Goal: Task Accomplishment & Management: Use online tool/utility

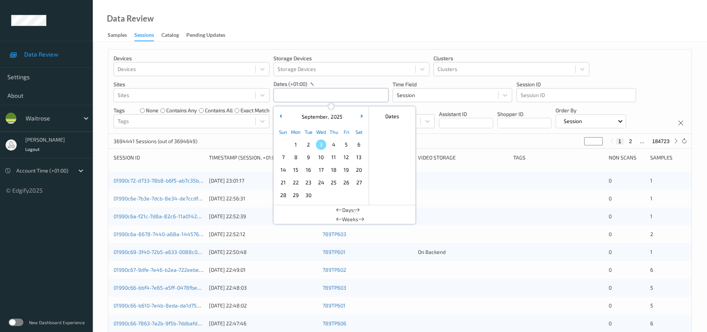
click at [296, 91] on input "text" at bounding box center [331, 95] width 115 height 14
click at [293, 143] on span "1" at bounding box center [296, 144] width 10 height 10
type input "01/09/2025 00:00 -> 01/09/2025 23:59"
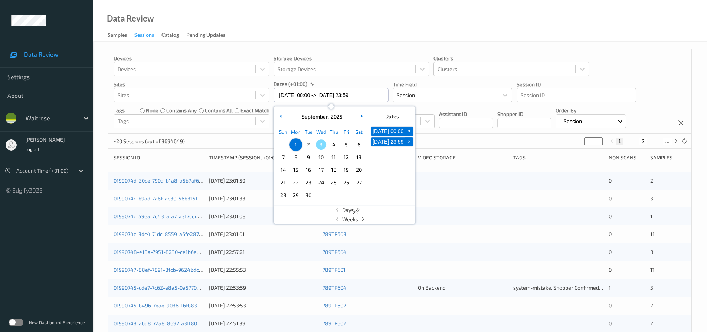
click at [351, 1] on div "Data Review Samples Sessions Catalog Pending Updates" at bounding box center [400, 21] width 615 height 42
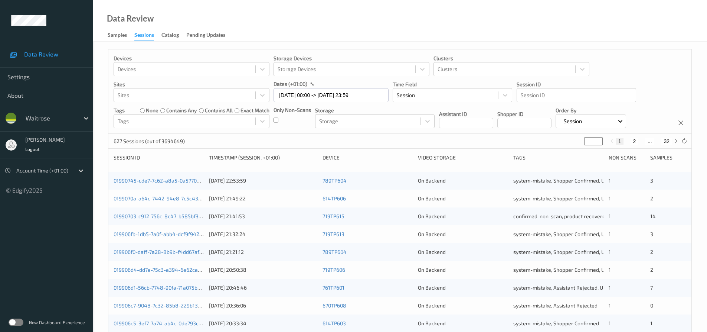
drag, startPoint x: 589, startPoint y: 141, endPoint x: 534, endPoint y: 140, distance: 55.0
click at [534, 140] on div "627 Sessions (out of 3694649) * 1 2 ... 32" at bounding box center [399, 141] width 583 height 15
type input "*"
type input "**"
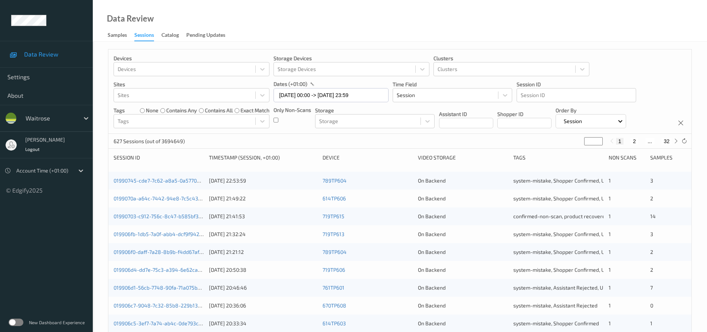
type input "**"
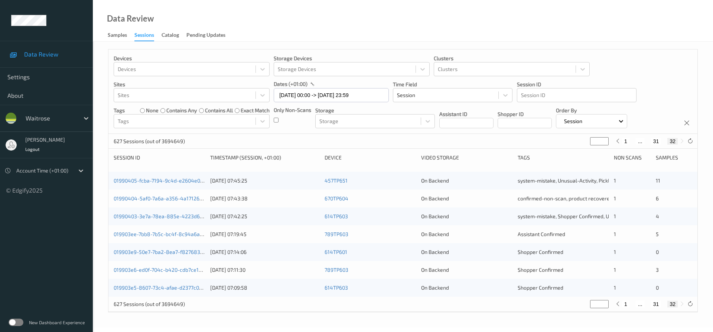
type input "**"
click at [152, 234] on link "019903ee-7bb8-7b5c-bc4f-8c94a6a7f249" at bounding box center [164, 234] width 100 height 6
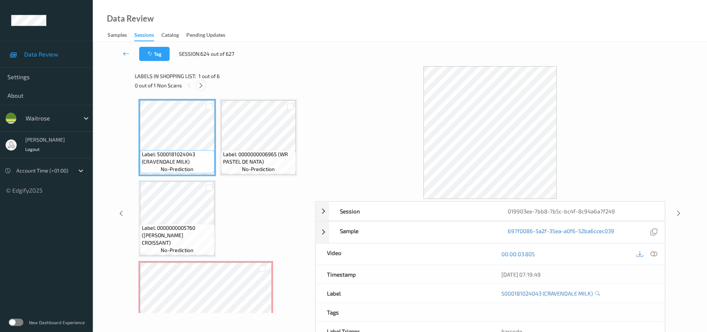
click at [201, 88] on icon at bounding box center [201, 85] width 6 height 7
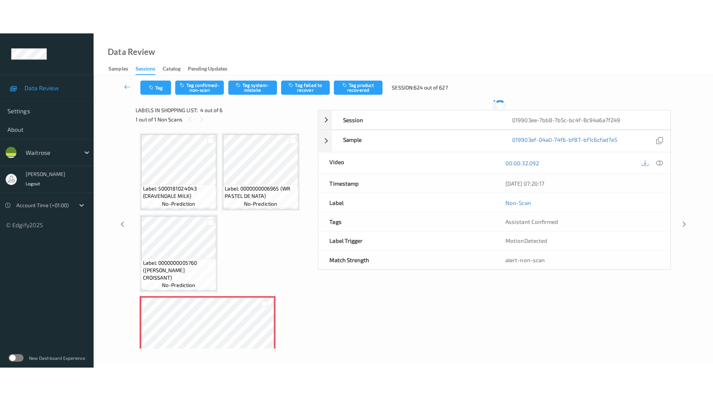
scroll to position [85, 0]
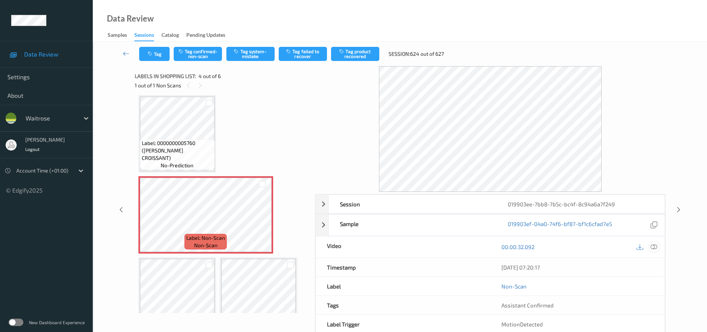
click at [654, 247] on icon at bounding box center [654, 246] width 7 height 7
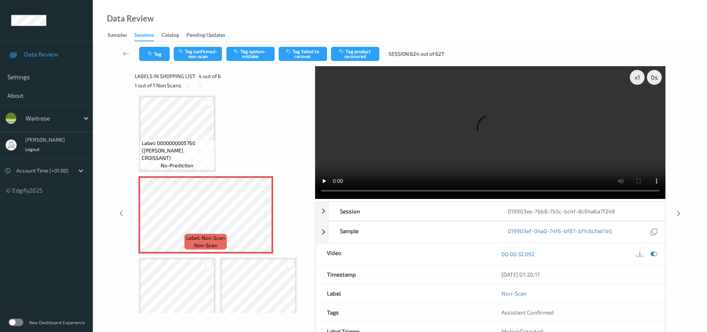
click at [414, 153] on video at bounding box center [490, 132] width 351 height 133
click at [569, 153] on video at bounding box center [490, 132] width 351 height 133
click at [191, 194] on div "x 1 0 s Session 019903ee-7bb8-7b5c-bc4f-8c94a6a7f249 Session ID 019903ee-7bb8-7…" at bounding box center [400, 213] width 531 height 294
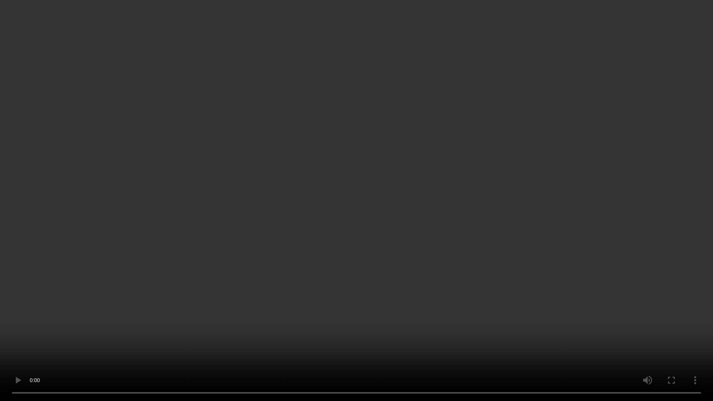
click at [202, 331] on video at bounding box center [356, 200] width 713 height 401
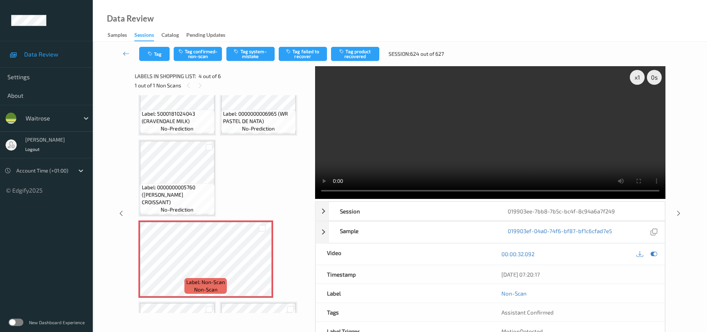
click at [483, 133] on video at bounding box center [490, 132] width 351 height 133
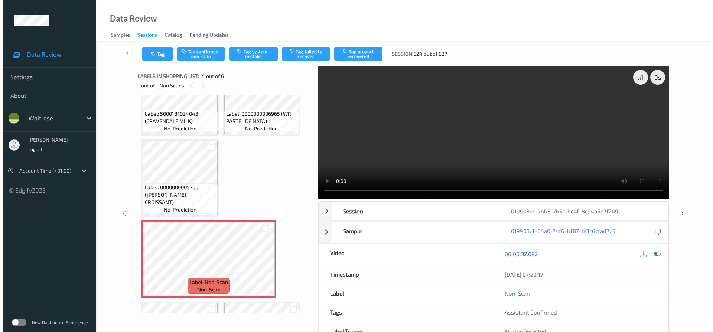
scroll to position [110, 0]
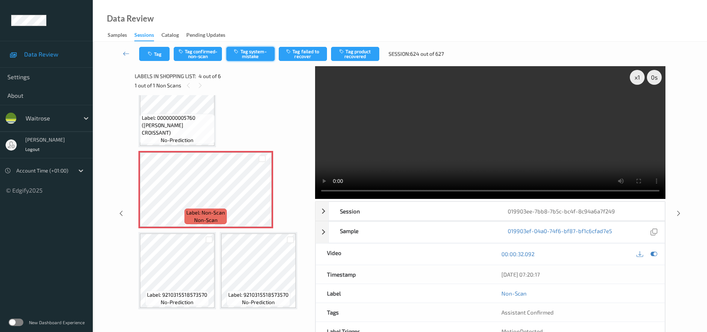
click at [250, 53] on button "Tag system-mistake" at bounding box center [251, 54] width 48 height 14
click at [268, 53] on button "Tag system-mistake" at bounding box center [251, 54] width 48 height 14
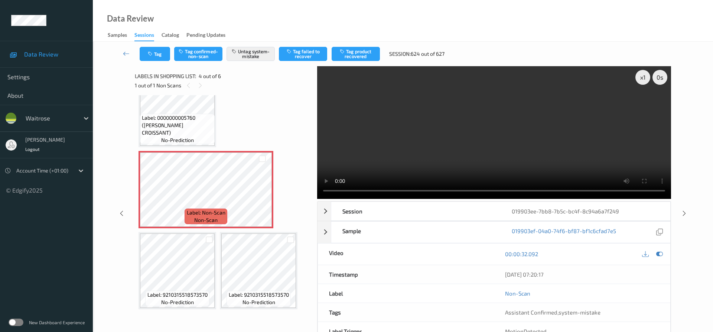
click at [159, 46] on div "Tag Tag confirmed-non-scan Untag system-mistake Tag failed to recover Tag produ…" at bounding box center [403, 54] width 590 height 25
click at [159, 54] on button "Tag" at bounding box center [155, 54] width 30 height 14
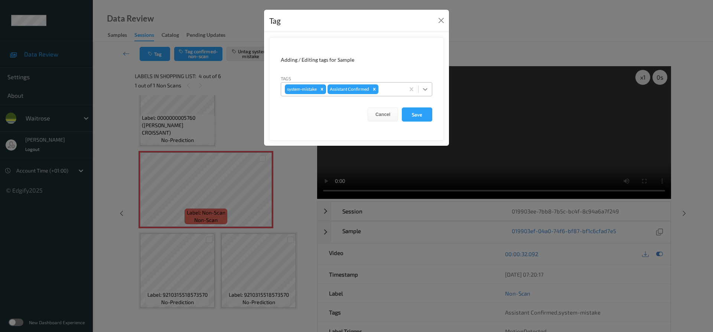
click at [426, 91] on icon at bounding box center [424, 88] width 7 height 7
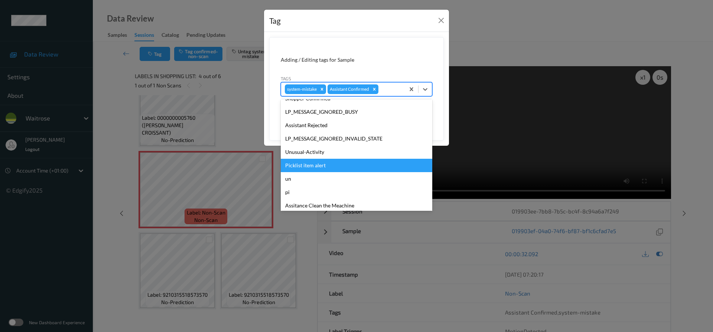
scroll to position [159, 0]
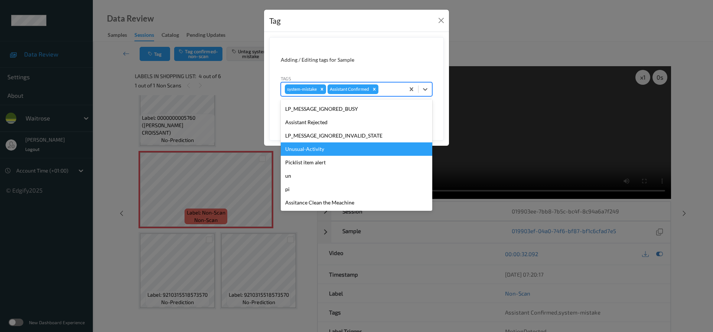
click at [328, 151] on div "Unusual-Activity" at bounding box center [357, 148] width 152 height 13
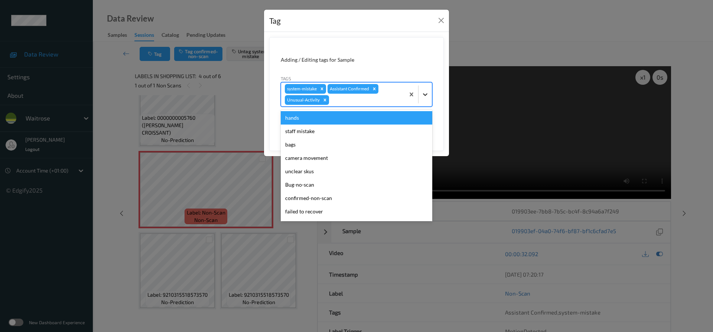
click at [427, 100] on div at bounding box center [425, 94] width 13 height 13
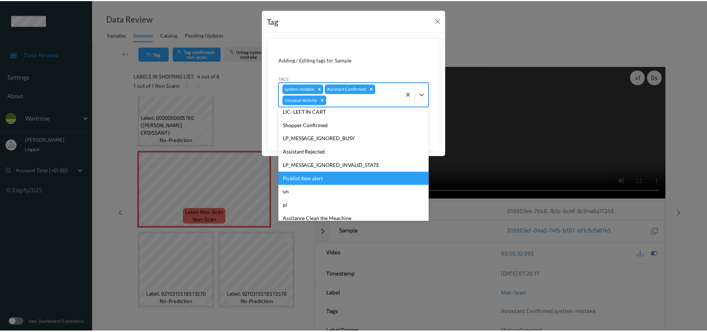
scroll to position [146, 0]
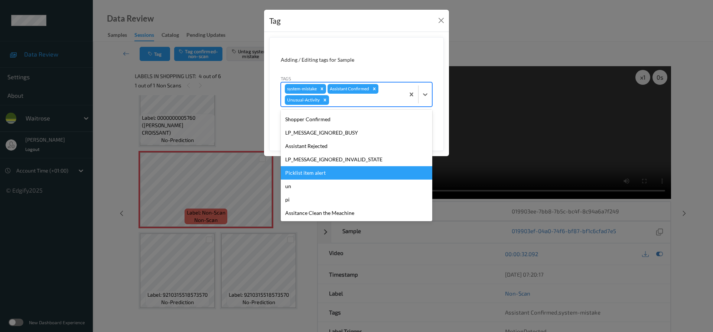
click at [310, 172] on div "Picklist item alert" at bounding box center [357, 172] width 152 height 13
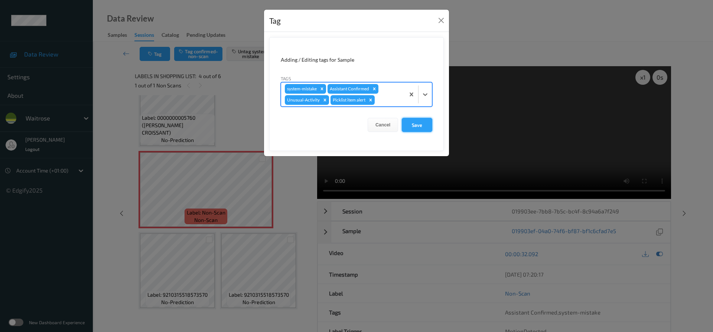
click at [420, 124] on button "Save" at bounding box center [417, 125] width 30 height 14
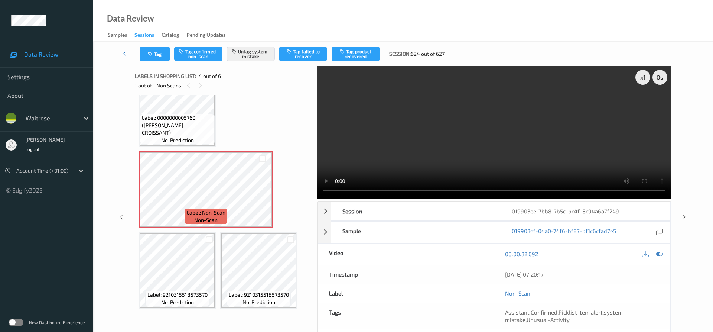
click at [123, 48] on link at bounding box center [126, 54] width 26 height 14
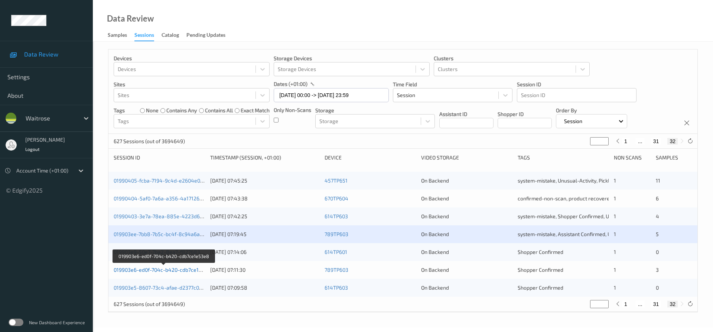
click at [147, 270] on link "019903e6-ed0f-704c-b420-cdb7ce1e53e8" at bounding box center [164, 269] width 100 height 6
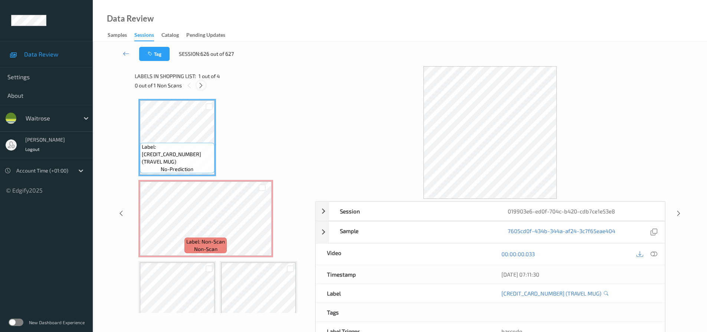
click at [201, 83] on icon at bounding box center [201, 85] width 6 height 7
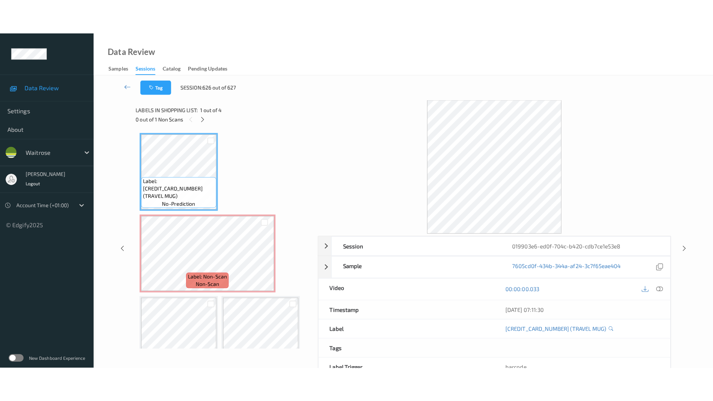
scroll to position [4, 0]
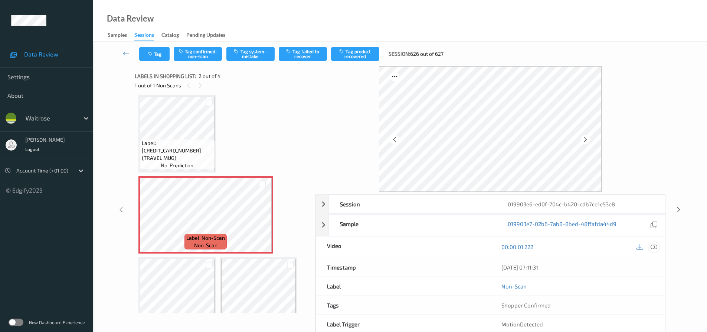
click at [655, 244] on icon at bounding box center [654, 246] width 7 height 7
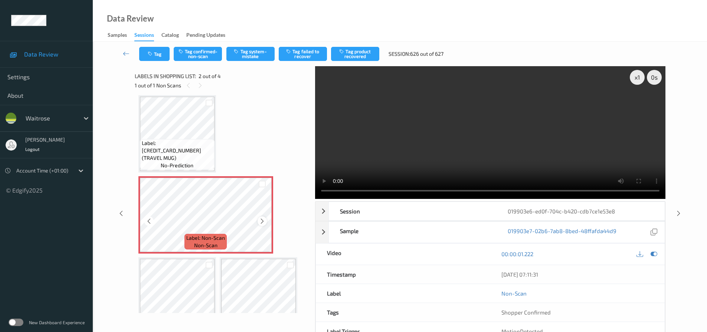
click at [266, 219] on div at bounding box center [262, 220] width 9 height 9
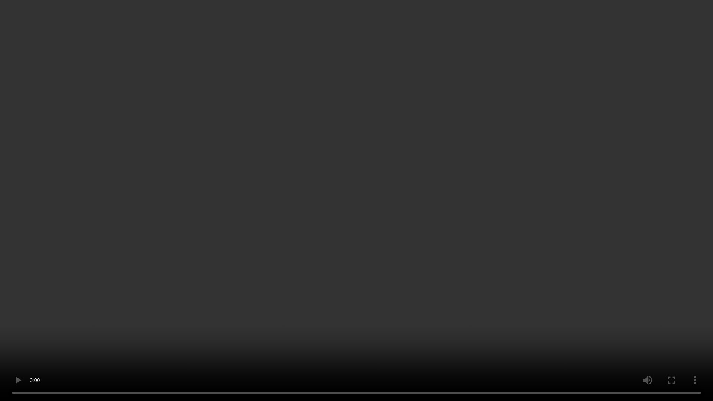
click at [571, 212] on video at bounding box center [356, 200] width 713 height 401
click at [142, 320] on video at bounding box center [356, 200] width 713 height 401
click at [465, 285] on video at bounding box center [356, 200] width 713 height 401
click at [460, 255] on video at bounding box center [356, 200] width 713 height 401
click at [287, 253] on video at bounding box center [356, 200] width 713 height 401
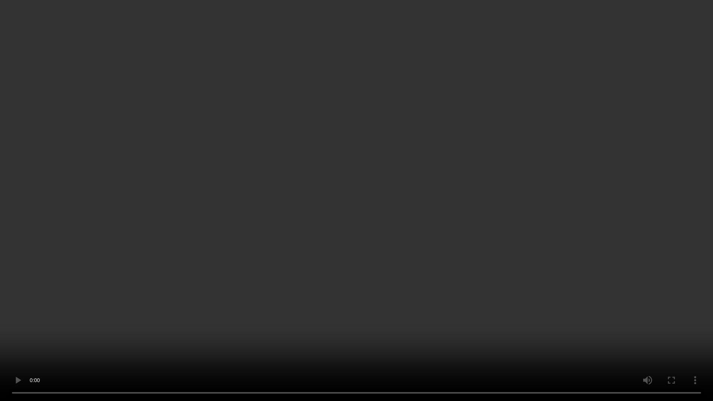
click at [436, 257] on video at bounding box center [356, 200] width 713 height 401
click at [478, 216] on video at bounding box center [356, 200] width 713 height 401
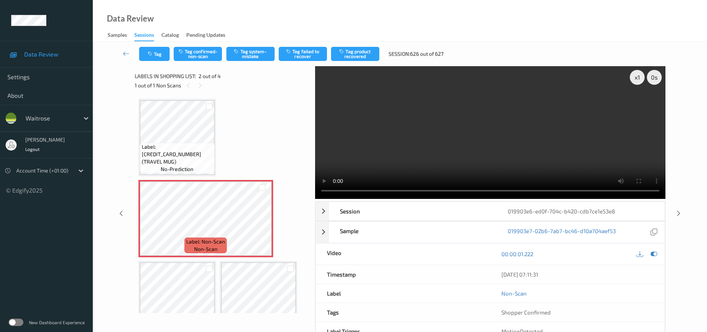
click at [556, 145] on video at bounding box center [490, 132] width 351 height 133
click at [540, 127] on video at bounding box center [490, 132] width 351 height 133
click at [504, 113] on video at bounding box center [490, 132] width 351 height 133
click at [512, 111] on video at bounding box center [490, 132] width 351 height 133
click at [514, 146] on video at bounding box center [490, 132] width 351 height 133
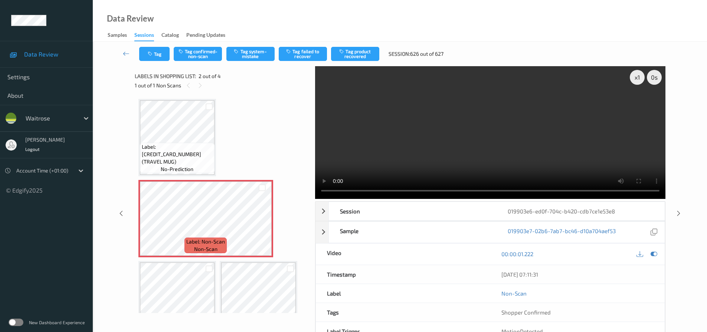
click at [485, 129] on video at bounding box center [490, 132] width 351 height 133
click at [476, 138] on video at bounding box center [490, 132] width 351 height 133
click at [255, 54] on button "Tag system-mistake" at bounding box center [251, 54] width 48 height 14
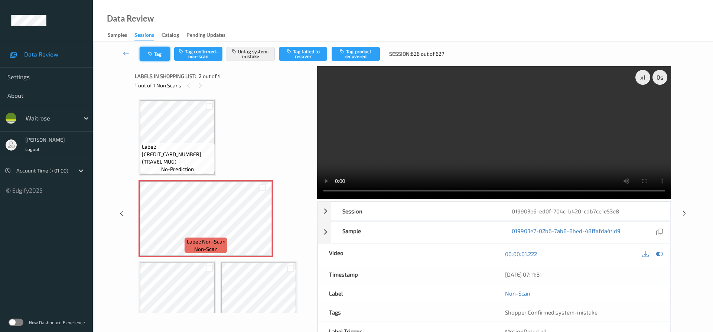
click at [160, 56] on button "Tag" at bounding box center [155, 54] width 30 height 14
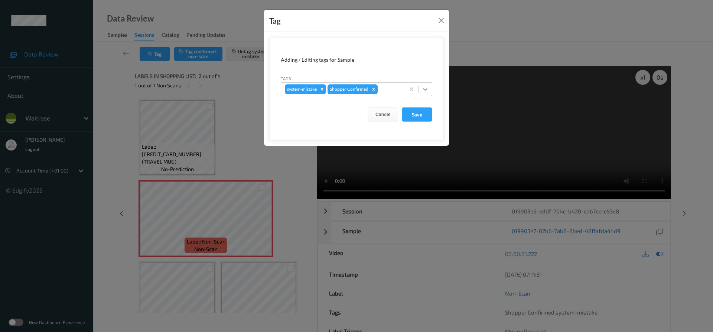
click at [425, 92] on icon at bounding box center [424, 88] width 7 height 7
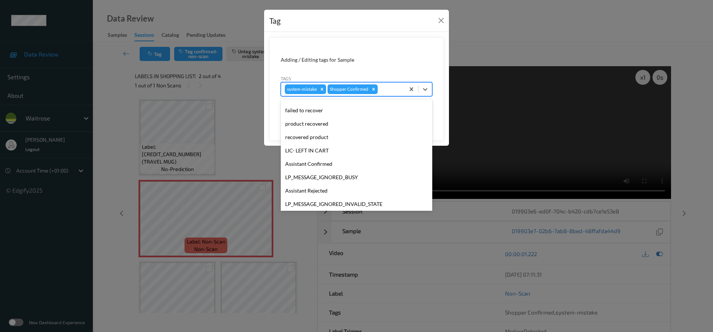
scroll to position [159, 0]
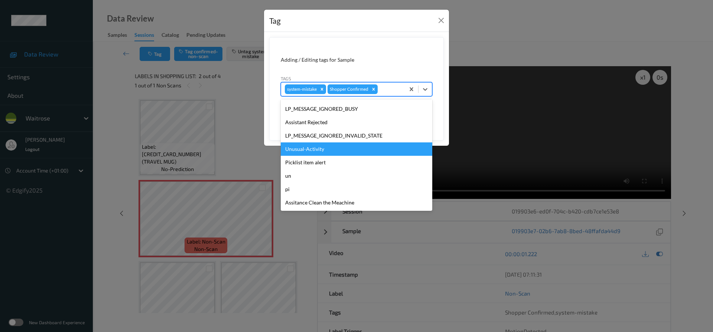
click at [326, 151] on div "Unusual-Activity" at bounding box center [357, 148] width 152 height 13
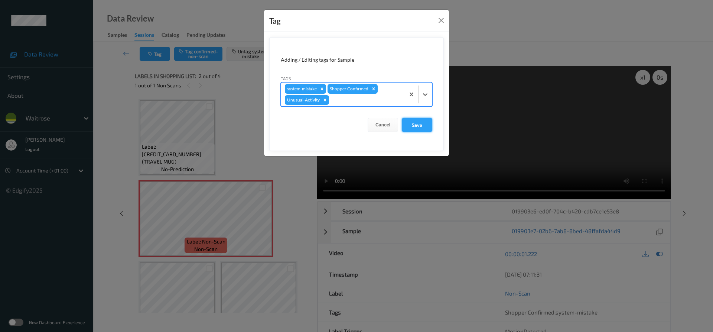
click at [419, 127] on button "Save" at bounding box center [417, 125] width 30 height 14
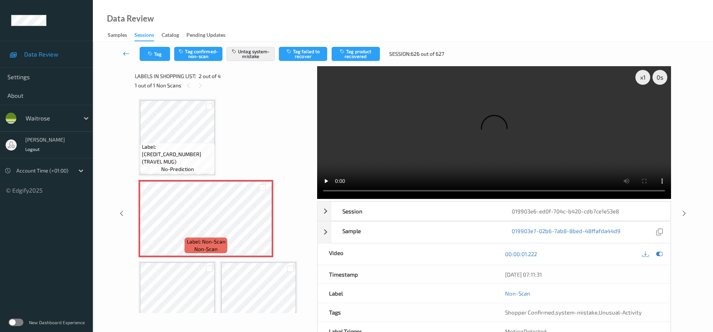
click at [125, 51] on icon at bounding box center [126, 53] width 7 height 7
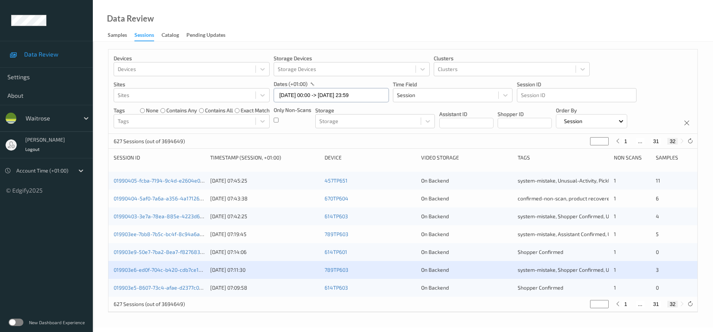
click at [371, 95] on input "01/09/2025 00:00 -> 01/09/2025 23:59" at bounding box center [331, 95] width 115 height 14
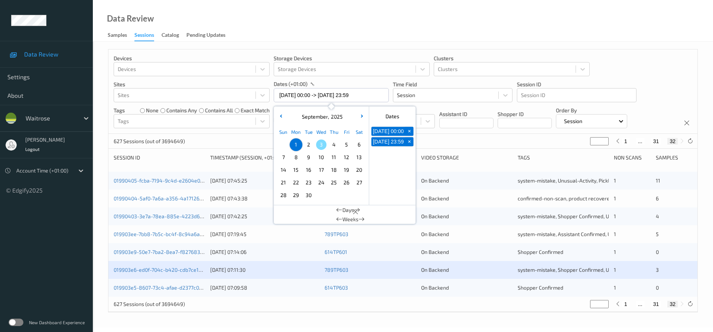
click at [308, 143] on span "2" at bounding box center [308, 144] width 10 height 10
type input "[DATE] 00:00"
type input "*"
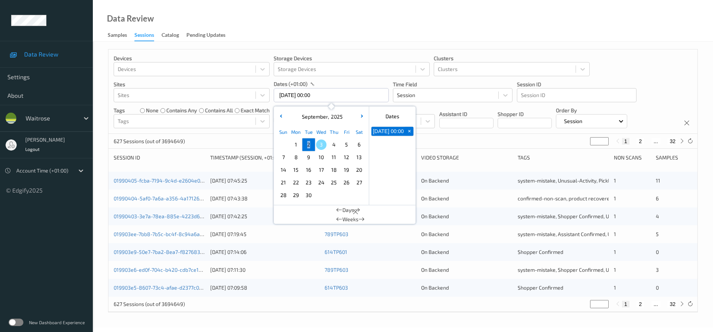
click at [308, 143] on span "2" at bounding box center [308, 144] width 10 height 10
type input "[DATE] 00:00 -> [DATE] 23:59"
click at [329, 28] on div "Data Review Samples Sessions Catalog Pending Updates" at bounding box center [403, 21] width 620 height 42
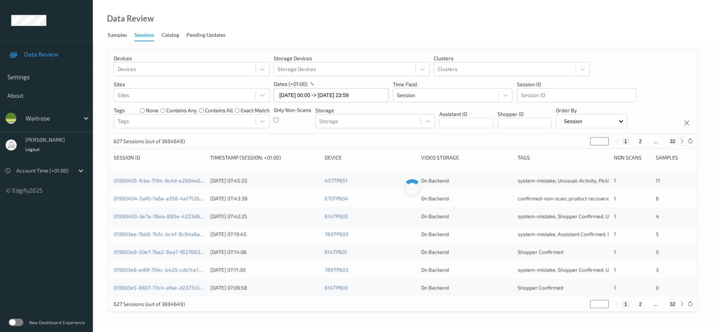
click at [679, 142] on icon at bounding box center [682, 141] width 6 height 6
type input "*"
click at [679, 142] on icon at bounding box center [682, 141] width 6 height 6
type input "*"
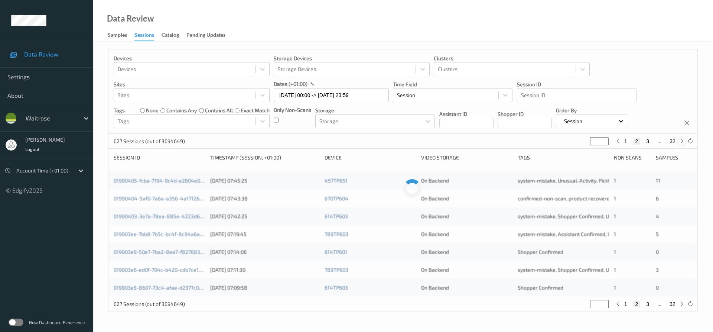
type input "*"
click at [679, 142] on icon at bounding box center [682, 141] width 6 height 6
type input "*"
click at [679, 142] on icon at bounding box center [682, 141] width 6 height 6
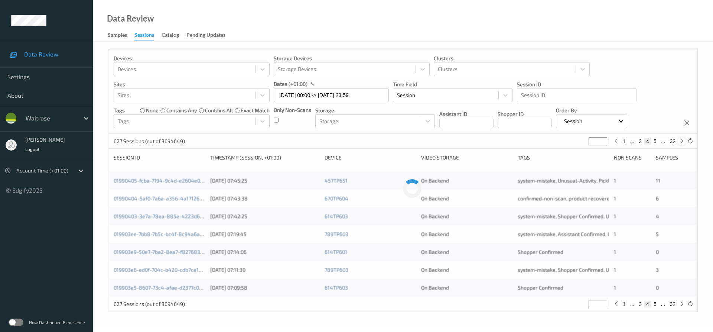
type input "*"
click at [679, 142] on icon at bounding box center [682, 141] width 6 height 6
type input "*"
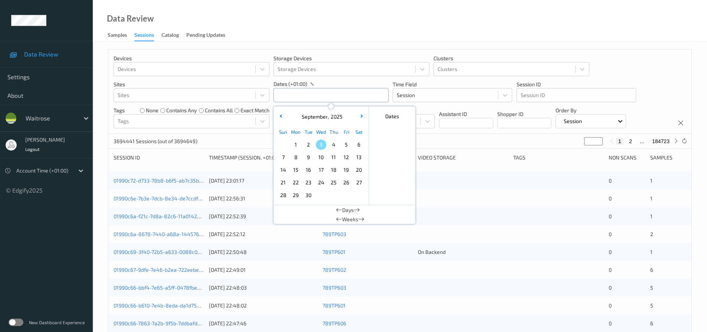
click at [356, 98] on input "text" at bounding box center [331, 95] width 115 height 14
click at [294, 144] on span "1" at bounding box center [296, 144] width 10 height 10
type input "01/09/2025 00:00 -> 01/09/2025 23:59"
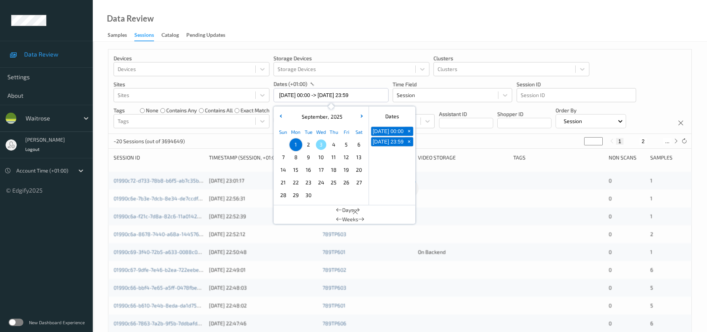
click at [344, 19] on div "Data Review Samples Sessions Catalog Pending Updates" at bounding box center [400, 21] width 615 height 42
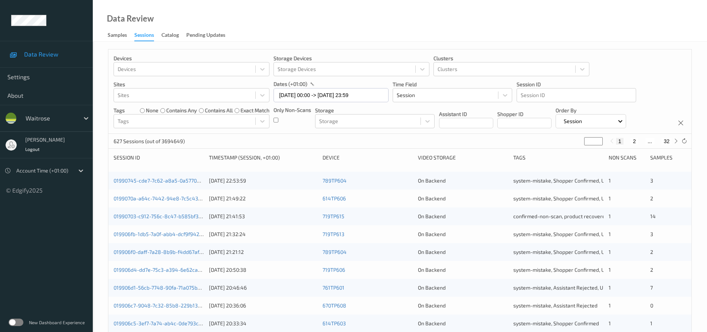
drag, startPoint x: 591, startPoint y: 140, endPoint x: 541, endPoint y: 142, distance: 49.4
click at [541, 142] on div "627 Sessions (out of 3694649) * 1 2 ... 32" at bounding box center [399, 141] width 583 height 15
type input "*"
type input "**"
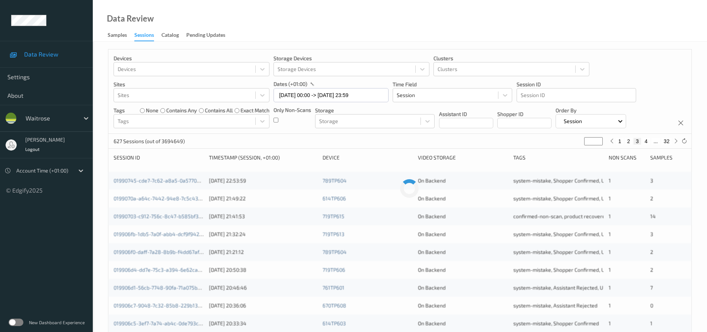
type input "**"
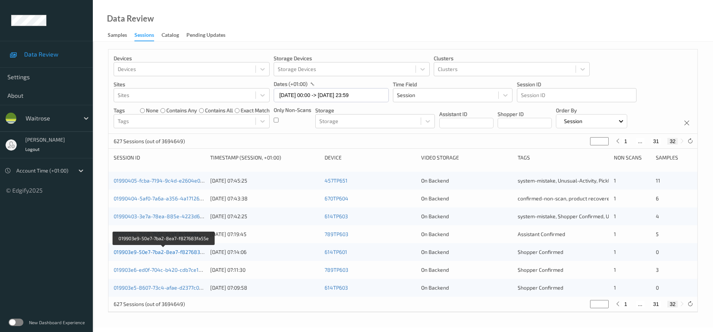
type input "**"
click at [148, 252] on link "019903e9-50e7-7ba2-8ea7-f827683fa55e" at bounding box center [164, 251] width 100 height 6
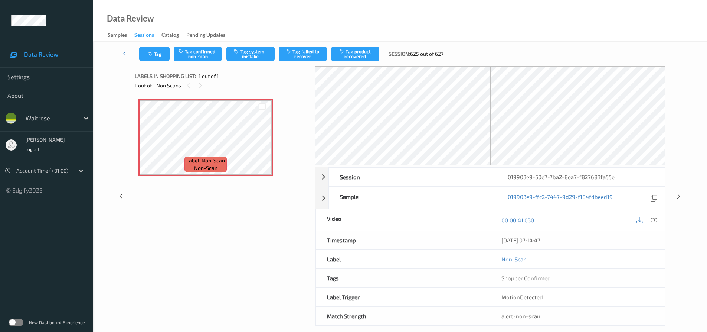
click at [652, 217] on icon at bounding box center [654, 220] width 7 height 7
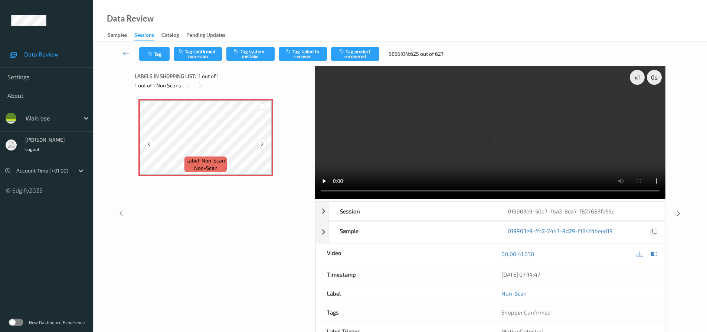
click at [259, 141] on icon at bounding box center [262, 143] width 6 height 7
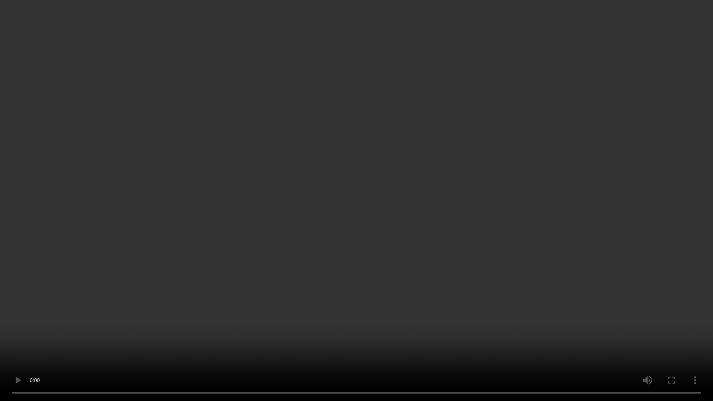
click at [485, 331] on video at bounding box center [356, 200] width 713 height 401
click at [434, 253] on video at bounding box center [356, 200] width 713 height 401
click at [394, 220] on video at bounding box center [356, 200] width 713 height 401
click at [471, 209] on video at bounding box center [356, 200] width 713 height 401
click at [464, 132] on video at bounding box center [356, 200] width 713 height 401
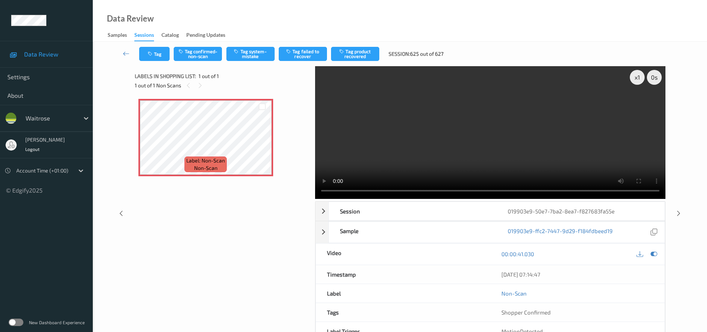
drag, startPoint x: 427, startPoint y: 125, endPoint x: 302, endPoint y: 44, distance: 149.7
click at [427, 125] on video at bounding box center [490, 132] width 351 height 133
click at [123, 50] on icon at bounding box center [126, 53] width 7 height 7
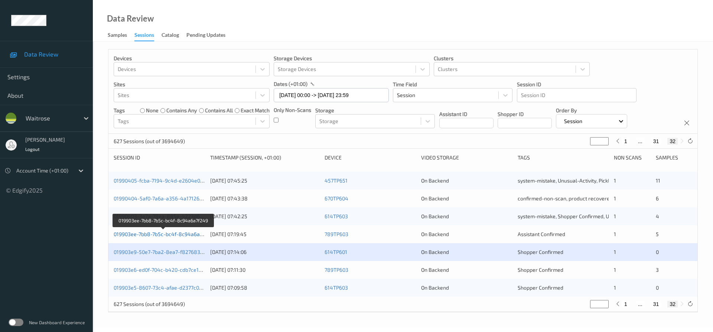
click at [170, 235] on link "019903ee-7bb8-7b5c-bc4f-8c94a6a7f249" at bounding box center [164, 234] width 100 height 6
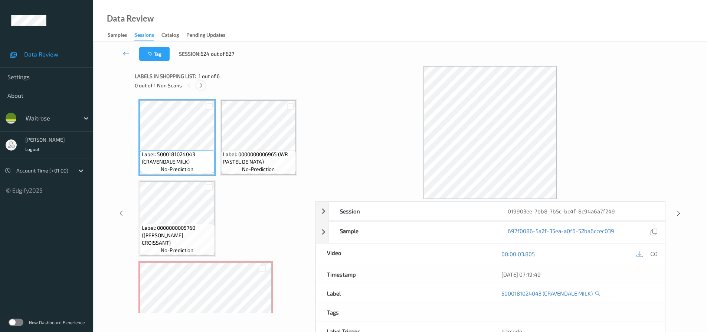
click at [199, 84] on icon at bounding box center [201, 85] width 6 height 7
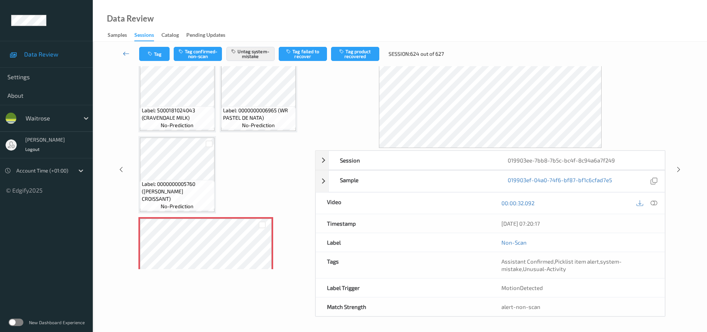
click at [124, 53] on icon at bounding box center [126, 53] width 7 height 7
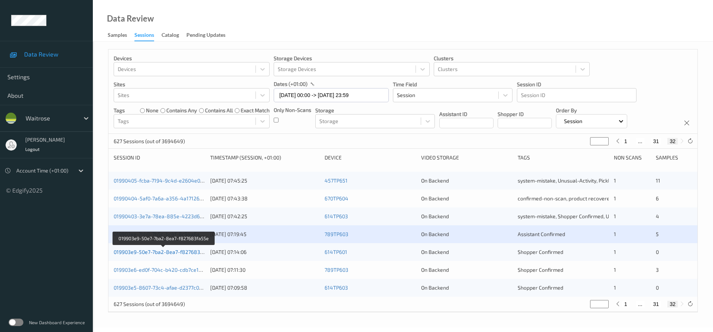
click at [183, 251] on link "019903e9-50e7-7ba2-8ea7-f827683fa55e" at bounding box center [164, 251] width 100 height 6
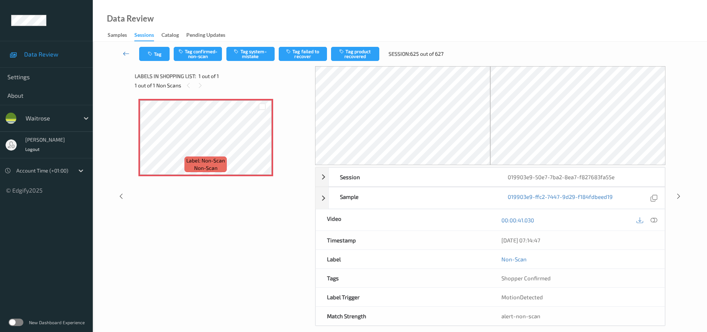
click at [127, 52] on icon at bounding box center [126, 53] width 7 height 7
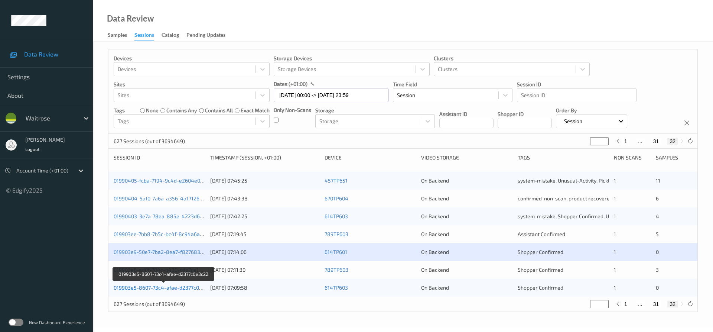
click at [152, 287] on link "019903e5-8607-73c4-afae-d2377c0e3c22" at bounding box center [164, 287] width 100 height 6
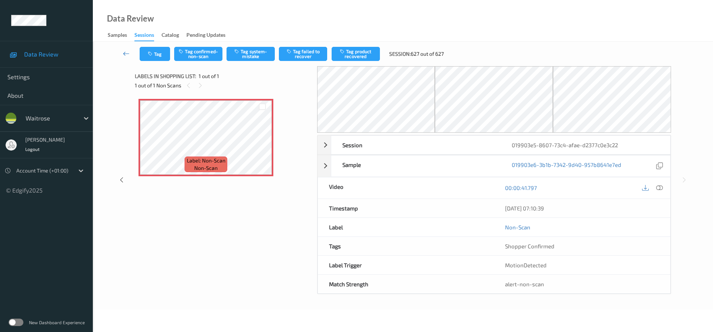
click at [125, 49] on link at bounding box center [126, 54] width 26 height 14
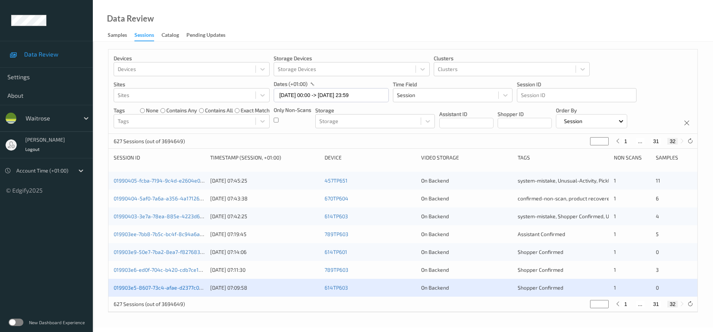
click at [169, 287] on link "019903e5-8607-73c4-afae-d2377c0e3c22" at bounding box center [164, 287] width 100 height 6
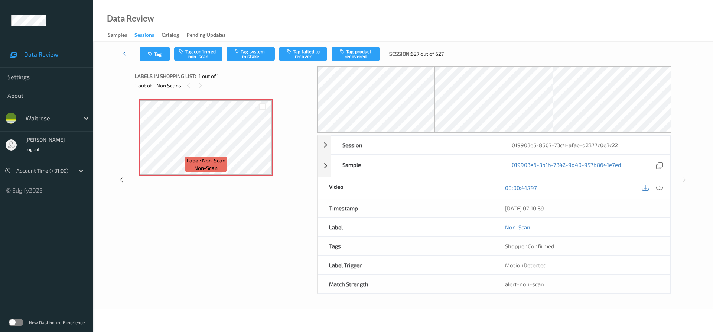
click at [124, 49] on link at bounding box center [126, 54] width 26 height 14
click at [658, 187] on icon at bounding box center [659, 187] width 7 height 7
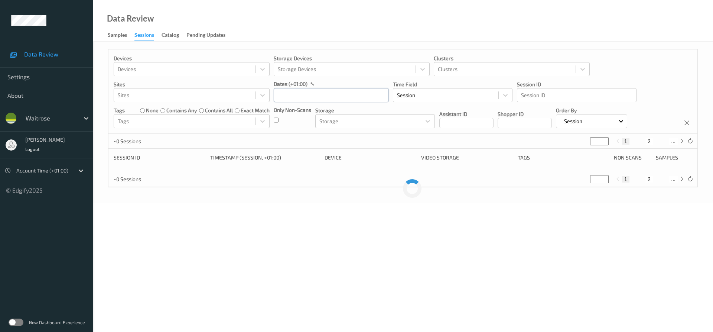
click at [289, 93] on input "text" at bounding box center [331, 95] width 115 height 14
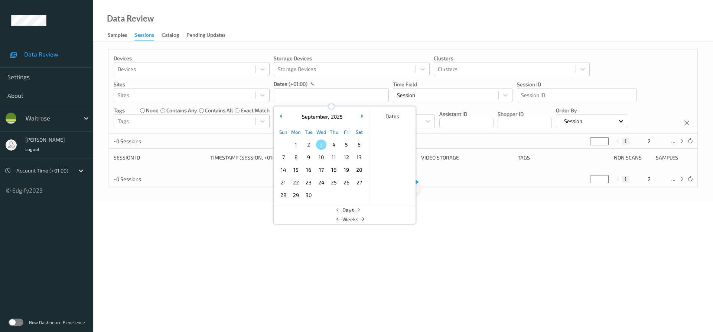
click at [295, 143] on span "1" at bounding box center [296, 144] width 10 height 10
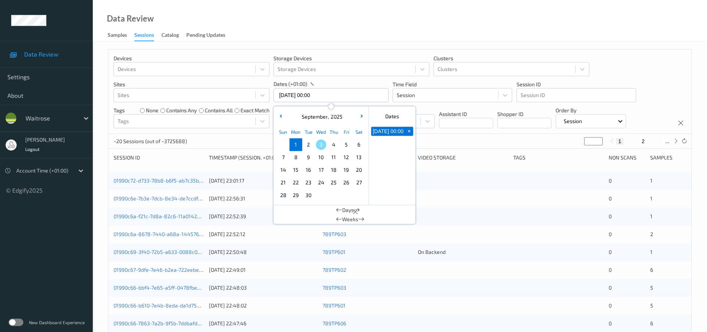
click at [294, 142] on span "1" at bounding box center [296, 144] width 10 height 10
type input "[DATE] 00:00 -> [DATE] 23:59"
click at [349, 2] on div "Data Review Samples Sessions Catalog Pending Updates" at bounding box center [400, 21] width 615 height 42
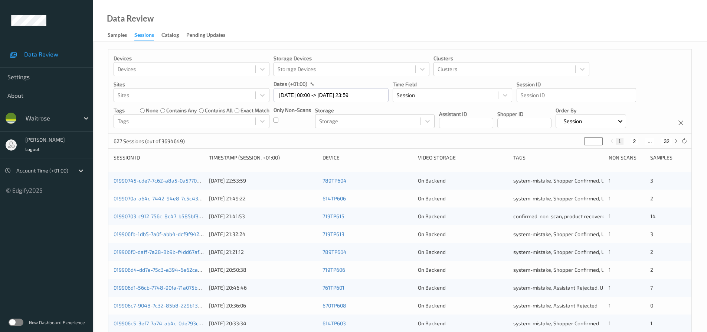
drag, startPoint x: 590, startPoint y: 142, endPoint x: 544, endPoint y: 137, distance: 46.7
click at [544, 137] on div "627 Sessions (out of 3694649) * 1 2 ... 32" at bounding box center [399, 141] width 583 height 15
type input "*"
type input "**"
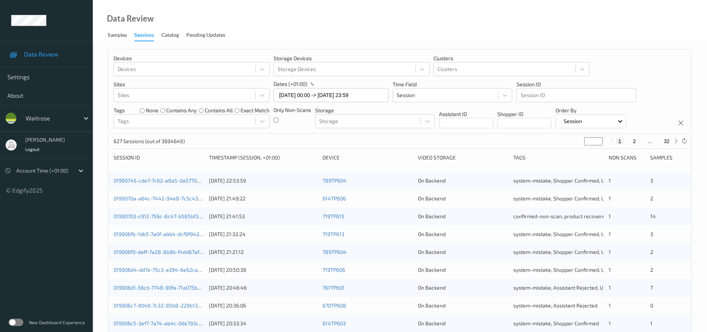
type input "**"
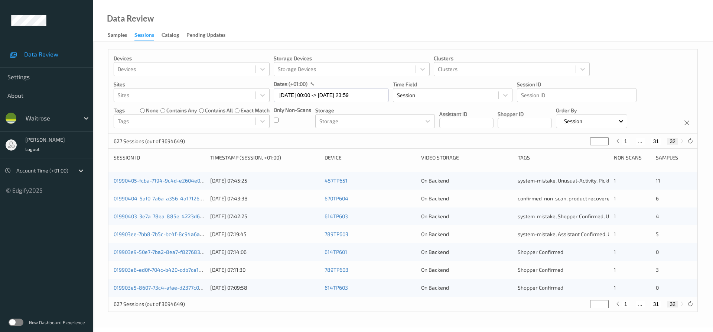
type input "**"
click at [157, 288] on link "019903e5-8607-73c4-afae-d2377c0e3c22" at bounding box center [164, 287] width 100 height 6
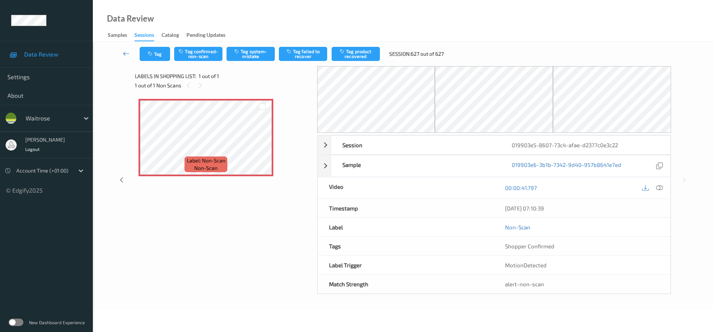
click at [124, 53] on icon at bounding box center [126, 53] width 7 height 7
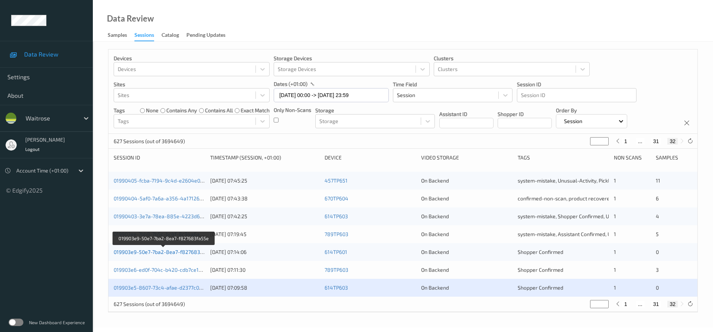
click at [158, 251] on link "019903e9-50e7-7ba2-8ea7-f827683fa55e" at bounding box center [164, 251] width 100 height 6
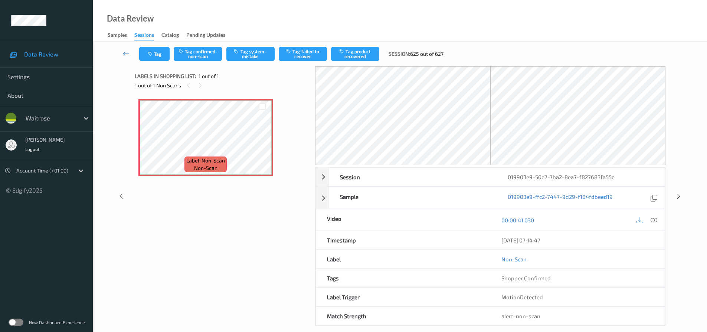
click at [127, 51] on icon at bounding box center [126, 53] width 7 height 7
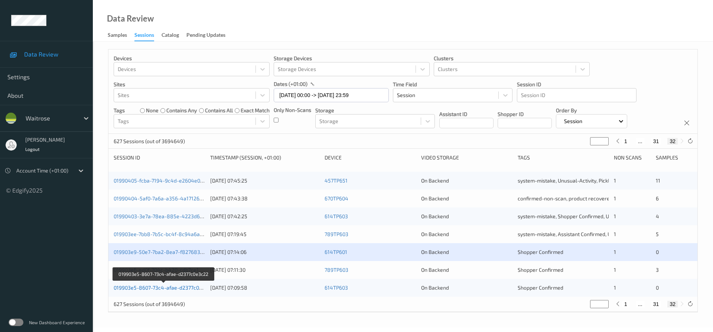
click at [160, 286] on link "019903e5-8607-73c4-afae-d2377c0e3c22" at bounding box center [164, 287] width 100 height 6
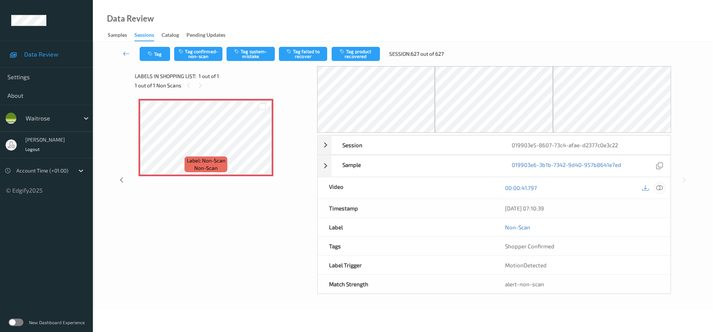
click at [660, 187] on icon at bounding box center [659, 187] width 7 height 7
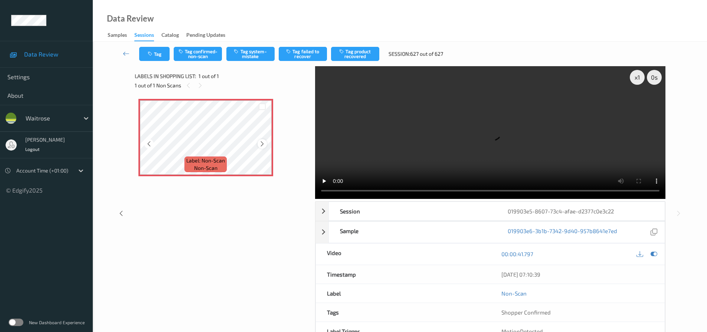
click at [266, 142] on div at bounding box center [262, 143] width 9 height 9
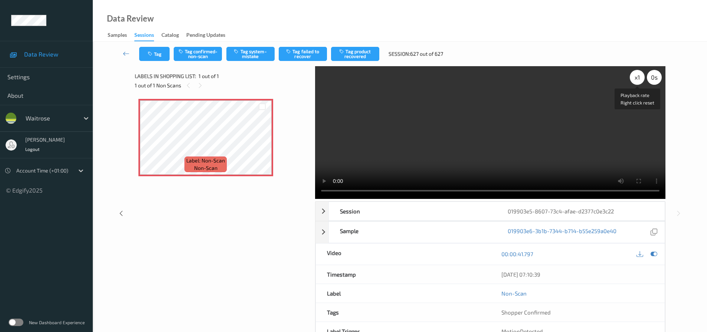
click at [641, 77] on div "x 1" at bounding box center [637, 77] width 15 height 15
click at [641, 77] on div "x 2" at bounding box center [637, 77] width 15 height 15
click at [525, 133] on video at bounding box center [490, 132] width 351 height 133
click at [125, 49] on link at bounding box center [126, 54] width 26 height 14
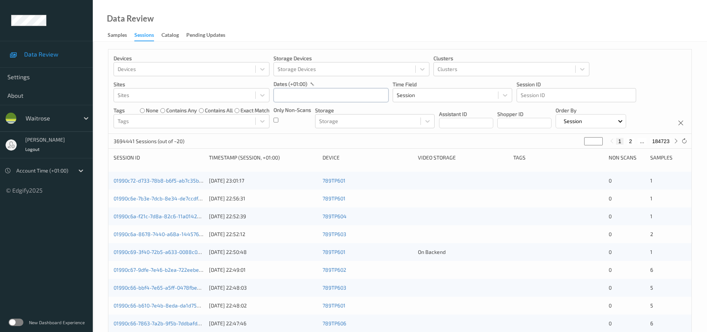
click at [296, 97] on input "text" at bounding box center [331, 95] width 115 height 14
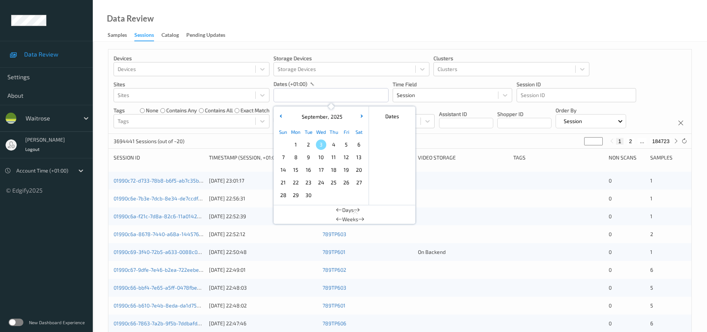
click at [310, 146] on span "2" at bounding box center [308, 144] width 10 height 10
type input "[DATE] 00:00 -> [DATE] 23:59"
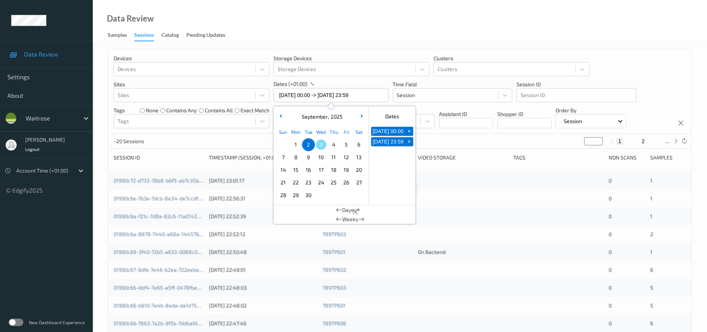
click at [345, 33] on div "Data Review Samples Sessions Catalog Pending Updates" at bounding box center [400, 21] width 615 height 42
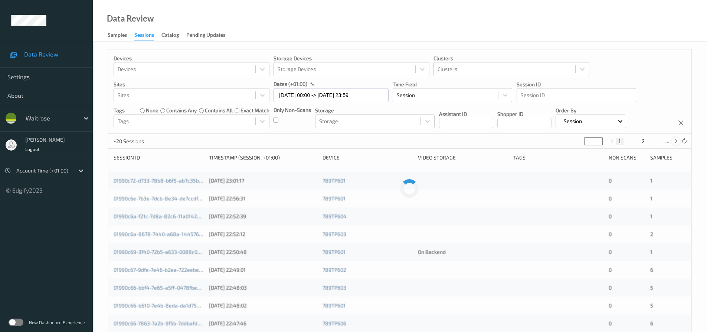
click at [676, 142] on icon at bounding box center [677, 141] width 6 height 6
type input "*"
click at [676, 142] on icon at bounding box center [677, 141] width 6 height 6
type input "*"
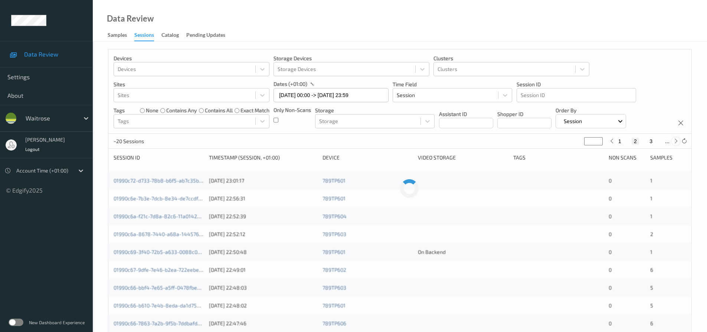
type input "*"
click at [612, 139] on icon at bounding box center [612, 141] width 6 height 6
type input "*"
click at [680, 143] on div at bounding box center [676, 141] width 8 height 8
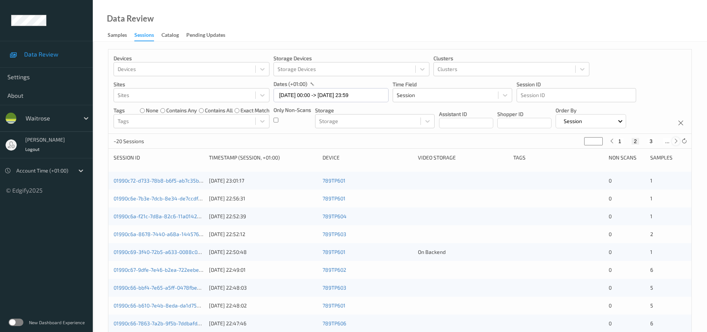
type input "*"
click at [678, 143] on icon at bounding box center [677, 141] width 6 height 6
type input "*"
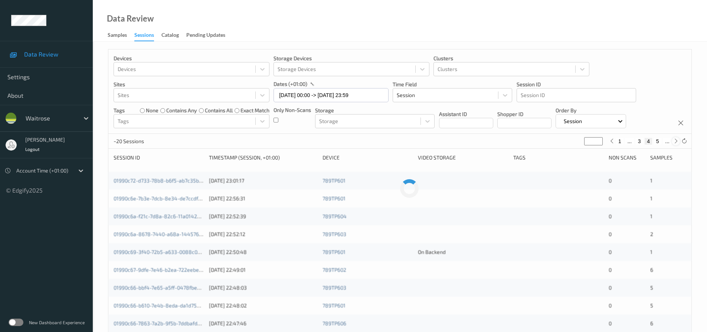
click at [678, 143] on icon at bounding box center [677, 141] width 6 height 6
type input "*"
click at [678, 143] on icon at bounding box center [677, 141] width 6 height 6
type input "*"
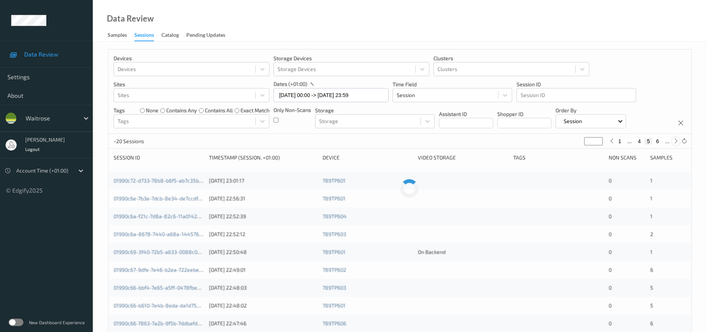
type input "*"
click at [299, 86] on p "dates (+01:00)" at bounding box center [291, 83] width 34 height 7
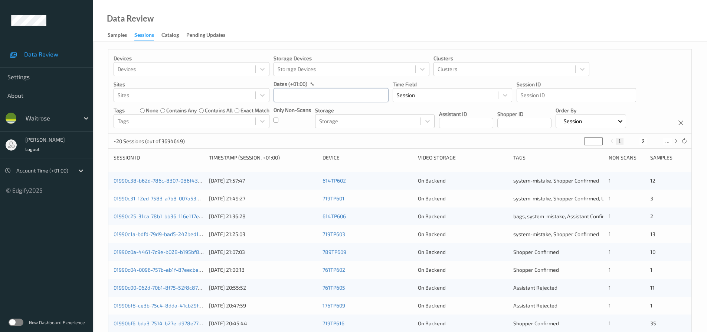
click at [294, 97] on input "text" at bounding box center [331, 95] width 115 height 14
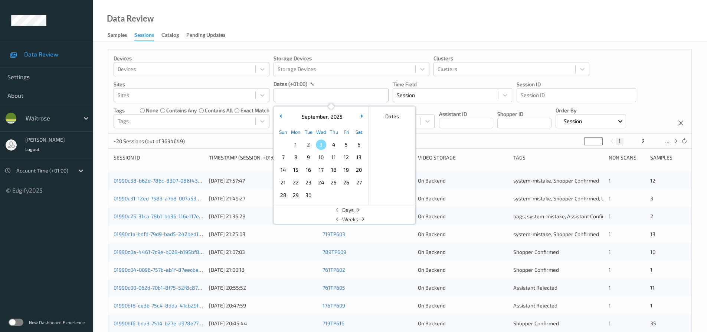
click at [308, 146] on span "2" at bounding box center [308, 144] width 10 height 10
type input "[DATE] 00:00 -> [DATE] 23:59"
click at [335, 22] on div "Data Review Samples Sessions Catalog Pending Updates" at bounding box center [400, 21] width 615 height 42
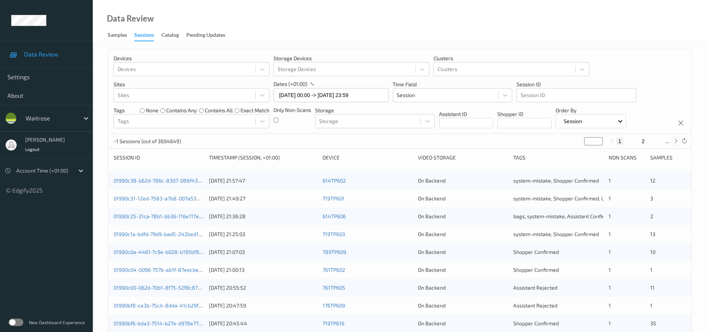
click at [676, 140] on icon at bounding box center [677, 141] width 6 height 6
type input "*"
click at [676, 140] on icon at bounding box center [677, 141] width 6 height 6
type input "*"
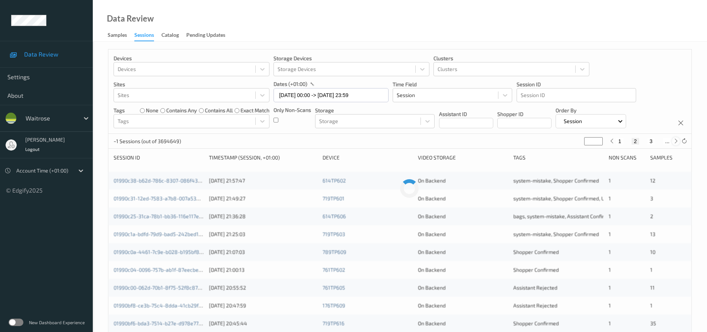
type input "*"
click at [676, 140] on icon at bounding box center [677, 141] width 6 height 6
type input "*"
click at [676, 140] on icon at bounding box center [677, 141] width 6 height 6
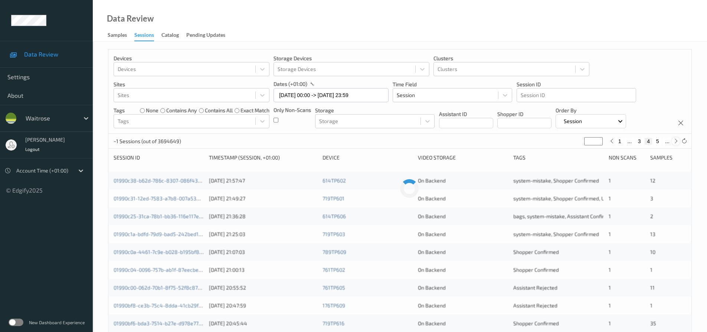
type input "*"
click at [676, 140] on icon at bounding box center [677, 141] width 6 height 6
type input "*"
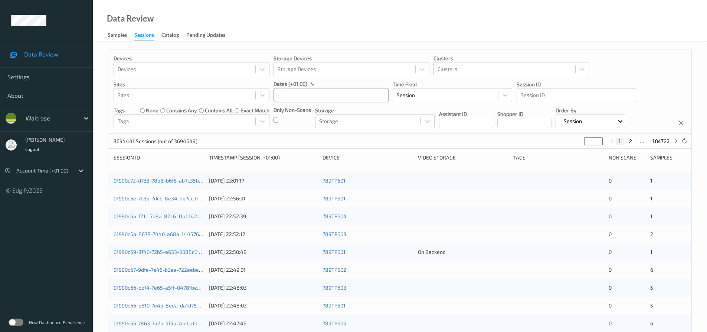
click at [293, 94] on input "text" at bounding box center [331, 95] width 115 height 14
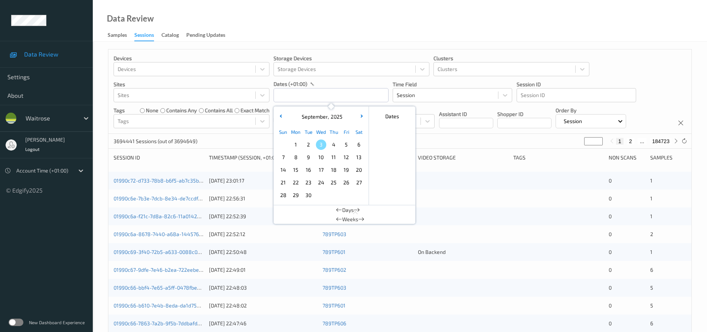
click at [307, 146] on span "2" at bounding box center [308, 144] width 10 height 10
type input "[DATE] 00:00 -> [DATE] 23:59"
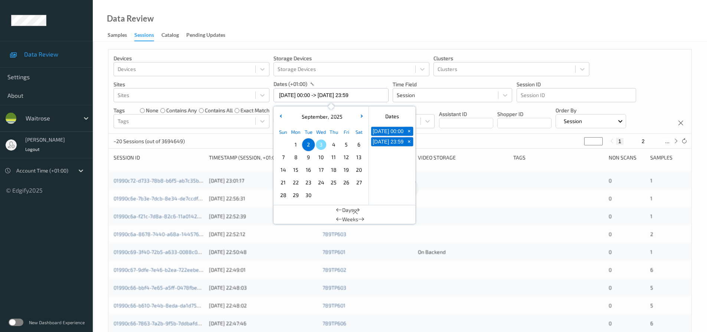
click at [328, 30] on div "Data Review Samples Sessions Catalog Pending Updates" at bounding box center [400, 21] width 615 height 42
